Goal: Task Accomplishment & Management: Use online tool/utility

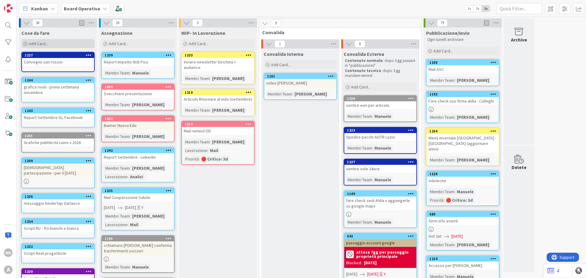
click at [72, 44] on div "Add Card..." at bounding box center [57, 43] width 73 height 9
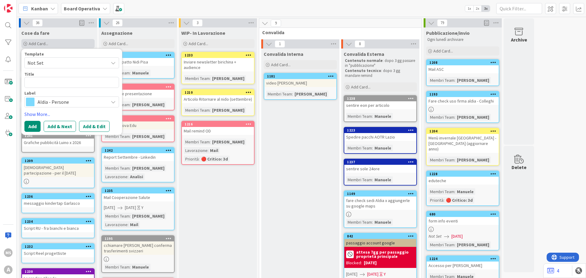
type textarea "x"
type textarea "C"
type textarea "x"
type textarea "Co"
type textarea "x"
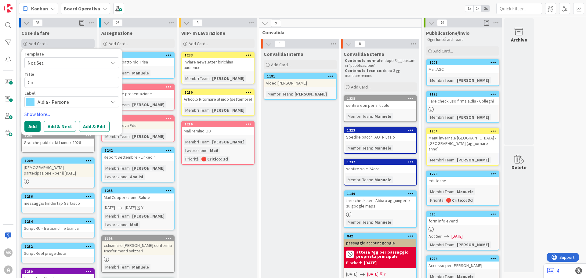
type textarea "Con"
type textarea "x"
type textarea "Cont"
type textarea "x"
type textarea "Conta"
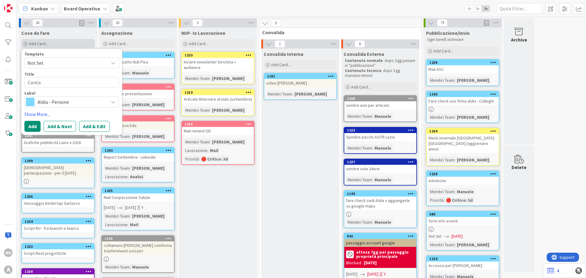
type textarea "x"
type textarea "Contat"
type textarea "x"
type textarea "Contatt"
type textarea "x"
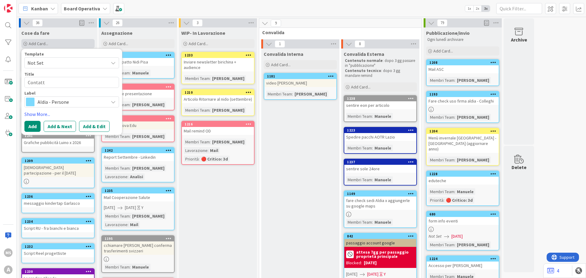
type textarea "Contatti"
type textarea "x"
type textarea "Contatti"
type textarea "x"
type textarea "Contatti K"
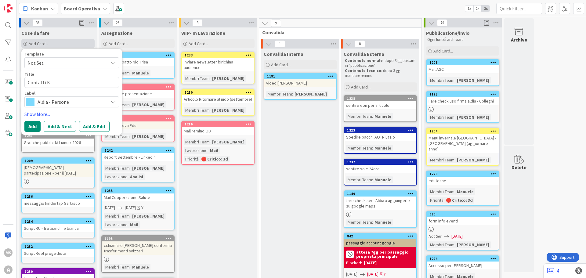
type textarea "x"
type textarea "Contatti Ki"
type textarea "x"
type textarea "Contatti Kin"
type textarea "x"
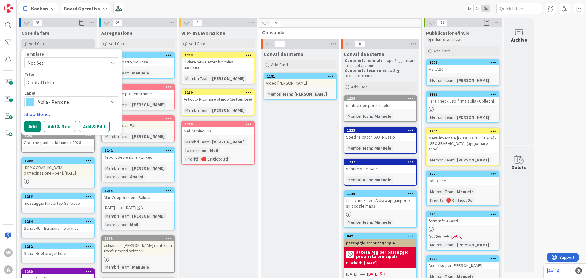
type textarea "Contatti Kine"
type textarea "x"
type textarea "Contatti [PERSON_NAME]"
type textarea "x"
type textarea "Contatti Kine"
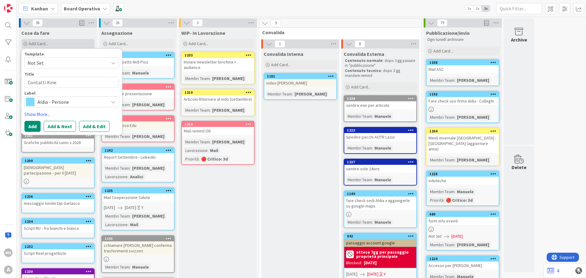
type textarea "x"
type textarea "Contatti Kin"
type textarea "x"
type textarea "Contatti Kind"
type textarea "x"
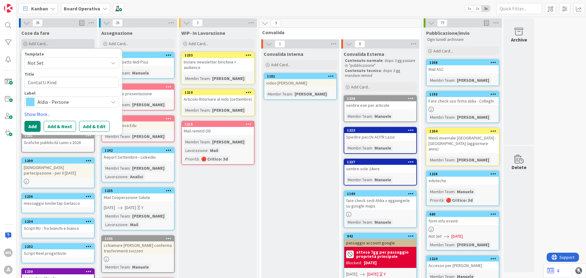
type textarea "Contatti Kinde"
type textarea "x"
type textarea "Contatti Kinder"
type textarea "x"
type textarea "Contatti Kindert"
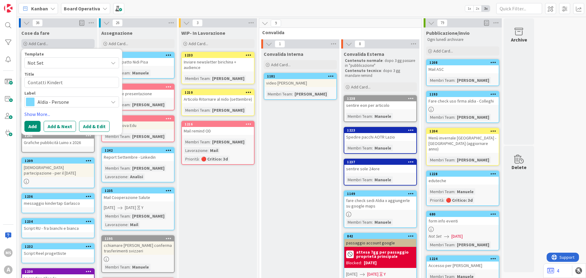
type textarea "x"
type textarea "Contatti Kinderta"
type textarea "x"
type textarea "Contatti Kindertap"
type textarea "x"
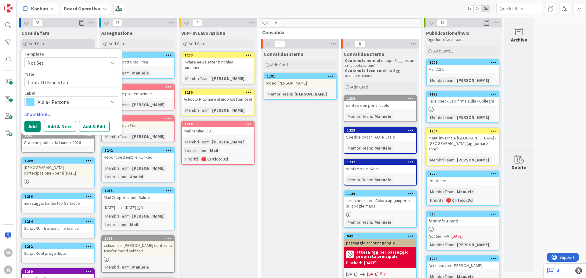
type textarea "Contatti Kindertap"
type textarea "x"
type textarea "Contatti Kindertap p"
type textarea "x"
type textarea "Contatti Kindertap pe"
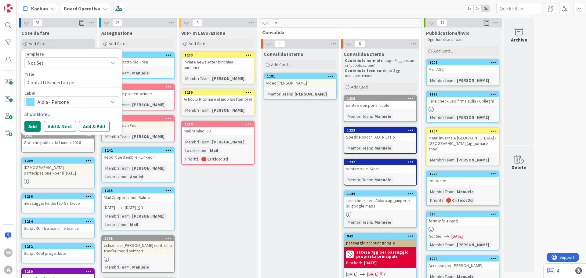
type textarea "x"
type textarea "Contatti Kindertap per"
type textarea "x"
type textarea "Contatti Kindertap per"
type textarea "x"
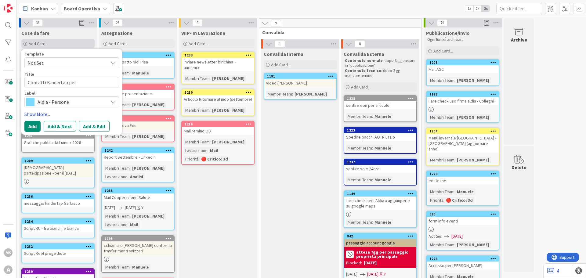
type textarea "Contatti Kindertap per M"
type textarea "x"
type textarea "Contatti Kindertap per Ma"
type textarea "x"
type textarea "Contatti Kindertap per M"
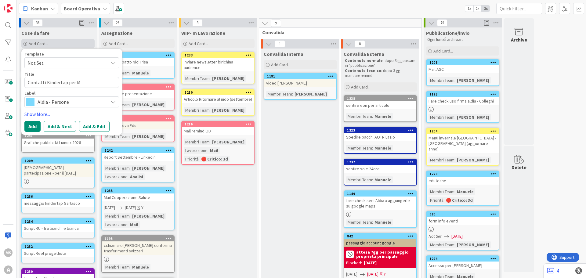
type textarea "x"
type textarea "Contatti Kindertap per"
type textarea "x"
type textarea "Contatti Kindertap per n"
type textarea "x"
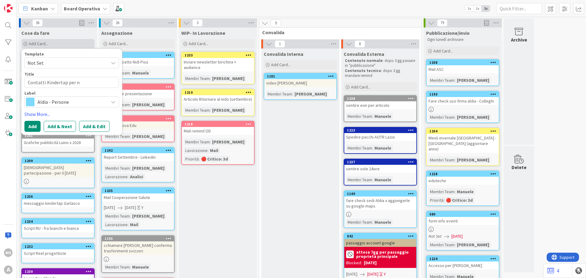
type textarea "Contatti Kindertap per ne"
type textarea "x"
type textarea "Contatti Kindertap per new"
type textarea "x"
type textarea "Contatti Kindertap per news"
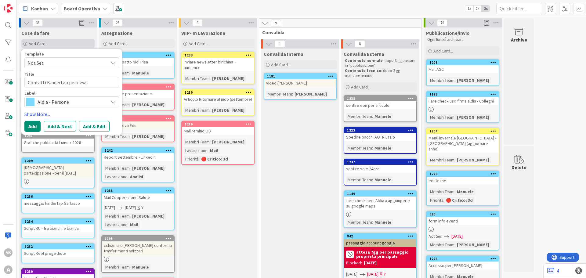
type textarea "x"
type textarea "Contatti Kindertap per newse"
type textarea "x"
type textarea "Contatti Kindertap per newsel"
type textarea "x"
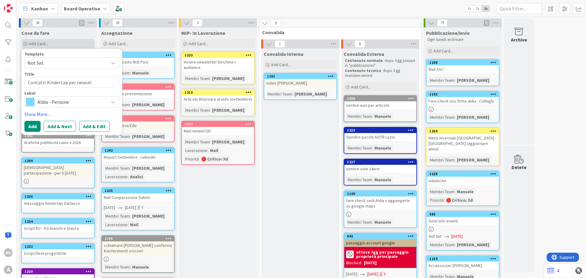
type textarea "Contatti Kindertap per newselt"
type textarea "x"
type textarea "Contatti Kindertap per newseltt"
type textarea "x"
type textarea "Contatti Kindertap per newseltte"
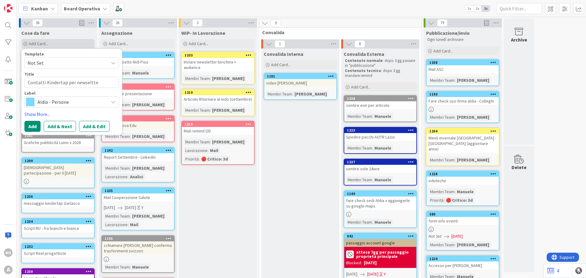
type textarea "x"
type textarea "Contatti Kindertap per newseltt"
type textarea "x"
type textarea "Contatti Kindertap per newselt"
type textarea "x"
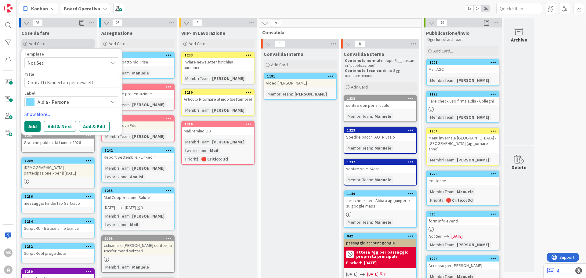
type textarea "Contatti Kindertap per newsel"
type textarea "x"
type textarea "Contatti Kindertap per newse"
type textarea "x"
type textarea "Contatti Kindertap per news"
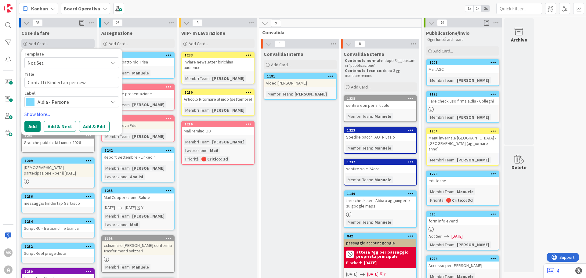
type textarea "x"
type textarea "Contatti Kindertap per newsl"
type textarea "x"
type textarea "Contatti Kindertap per newsle"
type textarea "x"
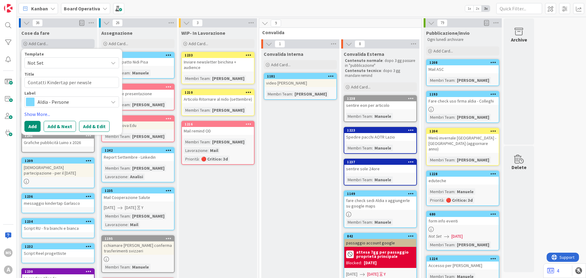
type textarea "Contatti Kindertap per newslet"
type textarea "x"
type textarea "Contatti Kindertap per newslett"
type textarea "x"
type textarea "Contatti Kindertap per newslette"
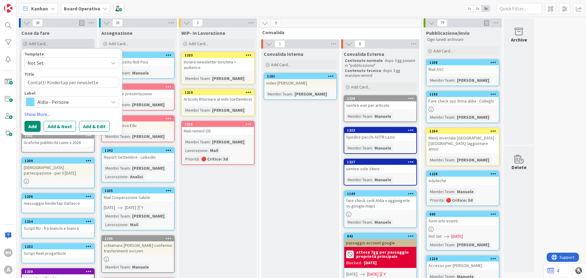
type textarea "x"
type textarea "Contatti Kindertap per newsletter"
type textarea "x"
type textarea "Contatti Kindertap per newslettere"
type textarea "x"
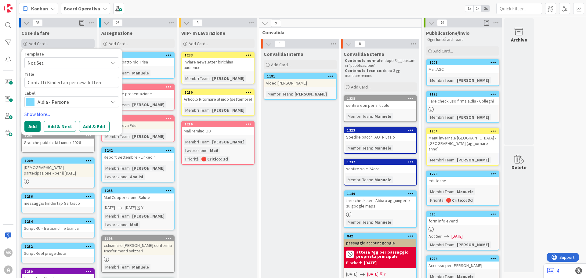
type textarea "Contatti Kindertap per newsletter"
type textarea "x"
type textarea "Contatti Kindertap per newsletter"
type textarea "x"
type textarea "Contatti Kindertap per newsletter B"
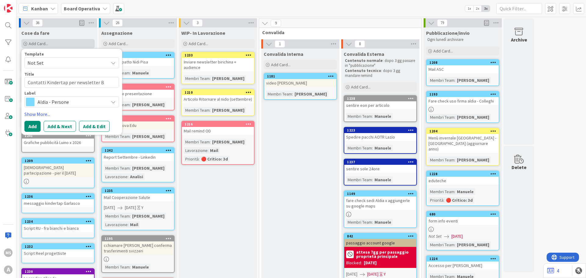
type textarea "x"
type textarea "Contatti Kindertap per newsletter Bi"
type textarea "x"
type textarea "Contatti Kindertap per newsletter Bir"
type textarea "x"
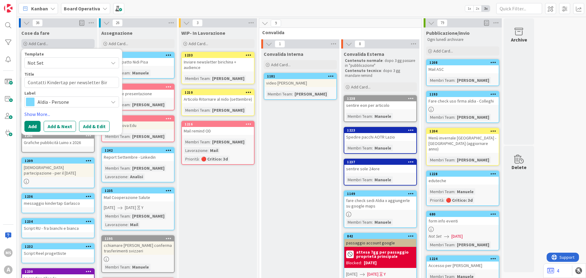
type textarea "Contatti Kindertap per newsletter Biri"
type textarea "x"
type textarea "Contatti Kindertap per newsletter Birioc"
type textarea "x"
type textarea "Contatti Kindertap per newsletter Birioch"
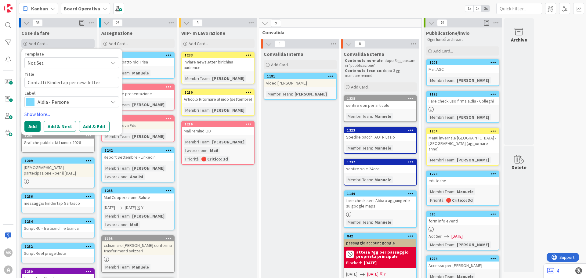
type textarea "x"
type textarea "Contatti Kindertap per newsletter Biriochi"
type textarea "x"
type textarea "Contatti Kindertap per newsletter Birioch"
type textarea "x"
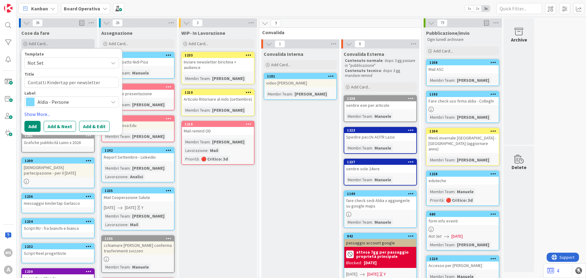
type textarea "Contatti Kindertap per newsletter Birioc"
type textarea "x"
type textarea "Contatti Kindertap per newsletter Birio"
type textarea "x"
type textarea "Contatti Kindertap per newsletter Biri"
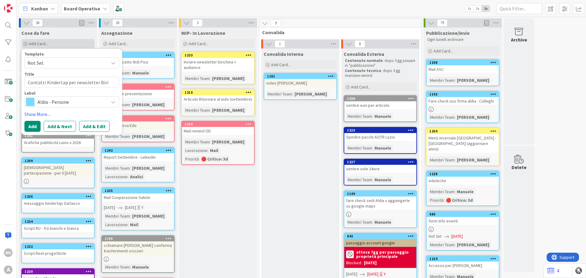
type textarea "x"
type textarea "Contatti Kindertap per newsletter Biric"
type textarea "x"
type textarea "Contatti Kindertap per newsletter Birich"
type textarea "x"
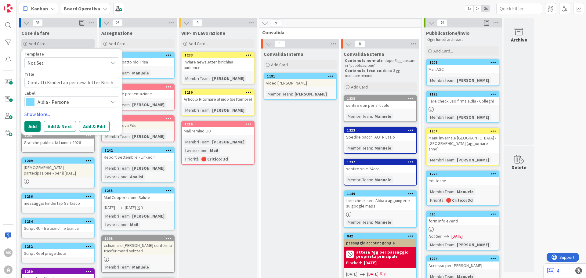
type textarea "Contatti Kindertap per newsletter [PERSON_NAME]"
type textarea "x"
type textarea "Contatti Kindertap per newsletter [PERSON_NAME]"
type textarea "x"
type textarea "Contatti Kindertap per newsletter [PERSON_NAME]"
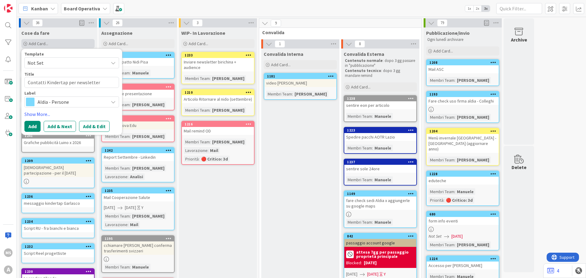
type textarea "x"
type textarea "Contatti Kindertap per newsletter [PERSON_NAME]"
type textarea "x"
type textarea "Contatti Kindertap per newsletter [PERSON_NAME]"
type textarea "x"
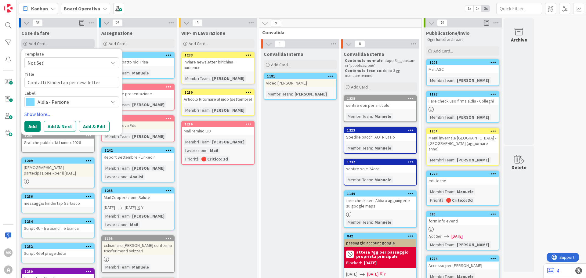
type textarea "Contatti Kindertap per newsletter [PERSON_NAME]"
type textarea "x"
type textarea "Contatti Kindertap per newsletter [PERSON_NAME]"
type textarea "x"
type textarea "Contatti Kindertap per newsletter [PERSON_NAME]"
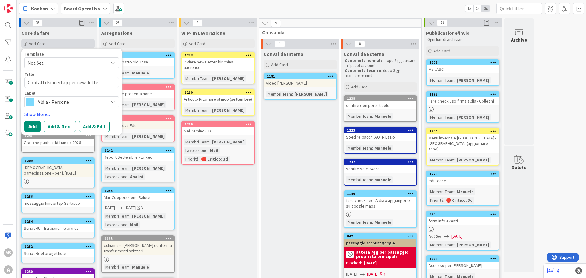
type textarea "x"
type textarea "Contatti Kindertap per newsletter [PERSON_NAME]"
type textarea "x"
type textarea "Contatti Kindertap per newsletter [PERSON_NAME]"
type textarea "x"
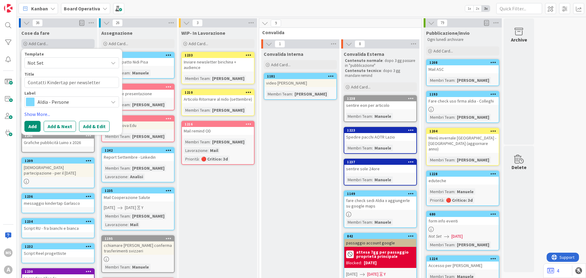
type textarea "Contatti Kindertap per newsletter [PERSON_NAME]"
type textarea "x"
type textarea "Contatti Kindertap per newsletter [PERSON_NAME]"
type textarea "x"
type textarea "Contatti Kindertap per newsletter [PERSON_NAME]"
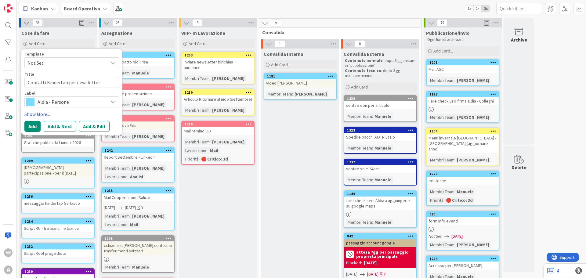
click at [104, 103] on span "Aldia - Persone" at bounding box center [72, 102] width 68 height 9
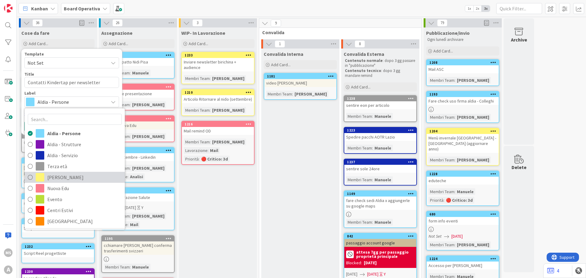
drag, startPoint x: 54, startPoint y: 179, endPoint x: 47, endPoint y: 169, distance: 11.4
click at [54, 179] on span "[PERSON_NAME]" at bounding box center [84, 177] width 74 height 9
type textarea "x"
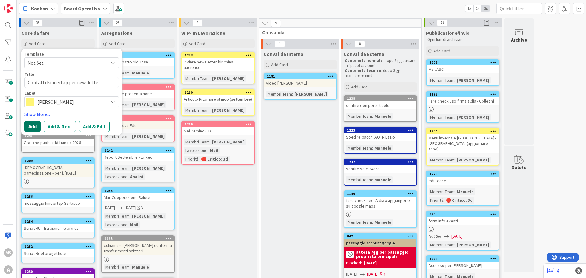
click at [29, 121] on button "Add" at bounding box center [32, 126] width 16 height 11
